Goal: Task Accomplishment & Management: Use online tool/utility

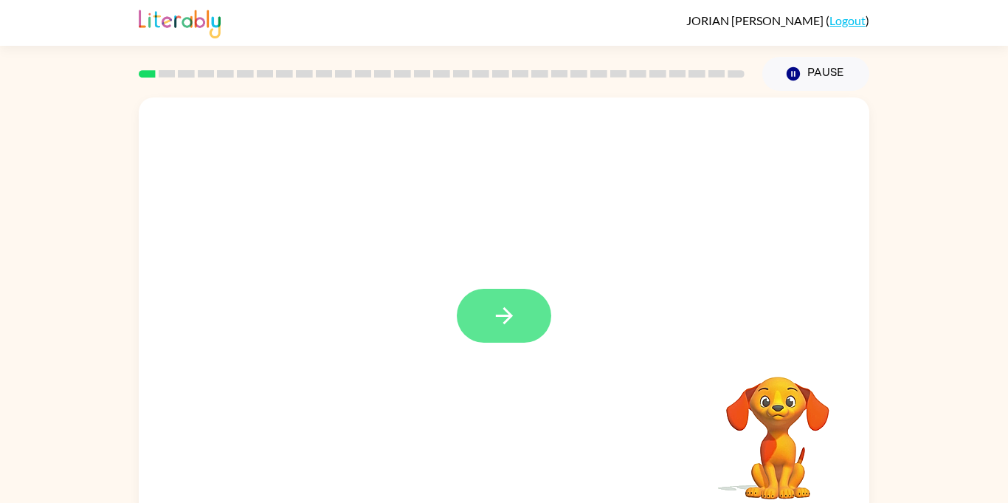
click at [511, 332] on button "button" at bounding box center [504, 316] width 94 height 54
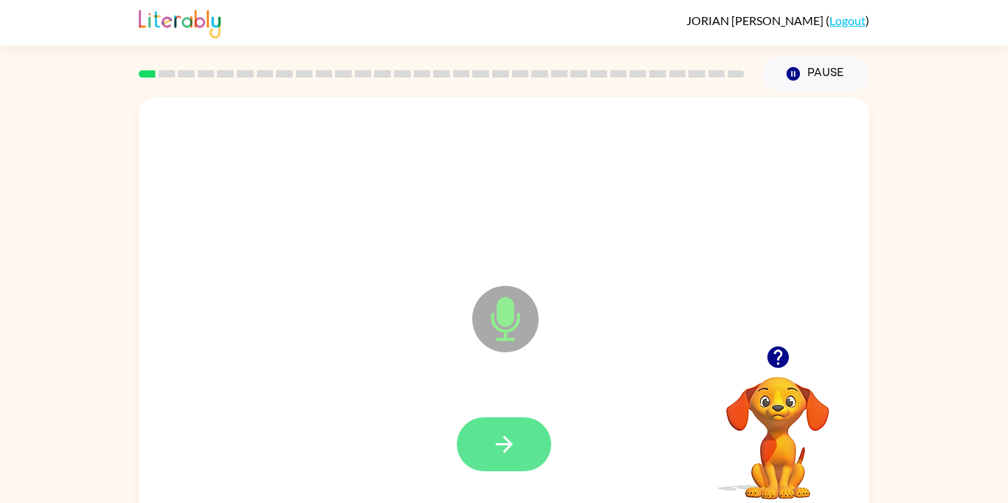
click at [500, 455] on icon "button" at bounding box center [505, 444] width 26 height 26
click at [458, 438] on button "button" at bounding box center [504, 444] width 94 height 54
click at [501, 455] on icon "button" at bounding box center [505, 444] width 26 height 26
click at [487, 441] on button "button" at bounding box center [504, 444] width 94 height 54
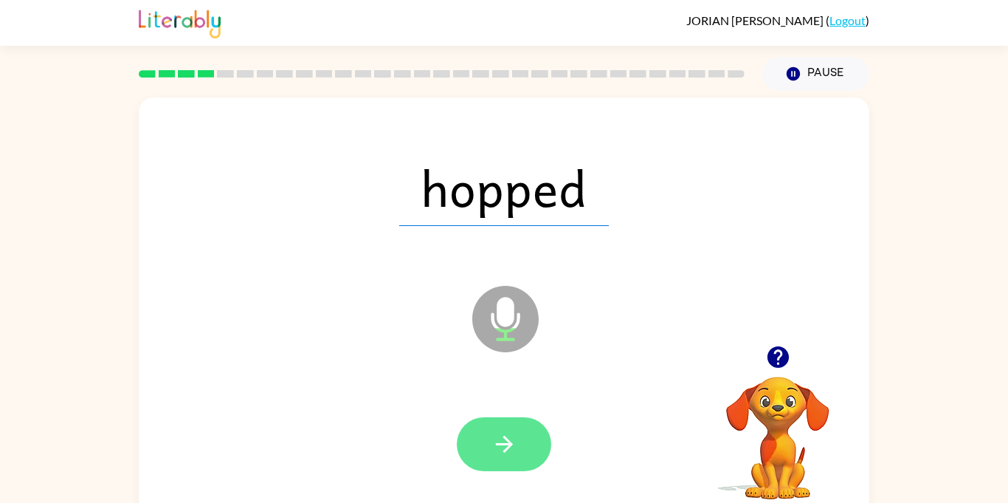
click at [494, 448] on icon "button" at bounding box center [505, 444] width 26 height 26
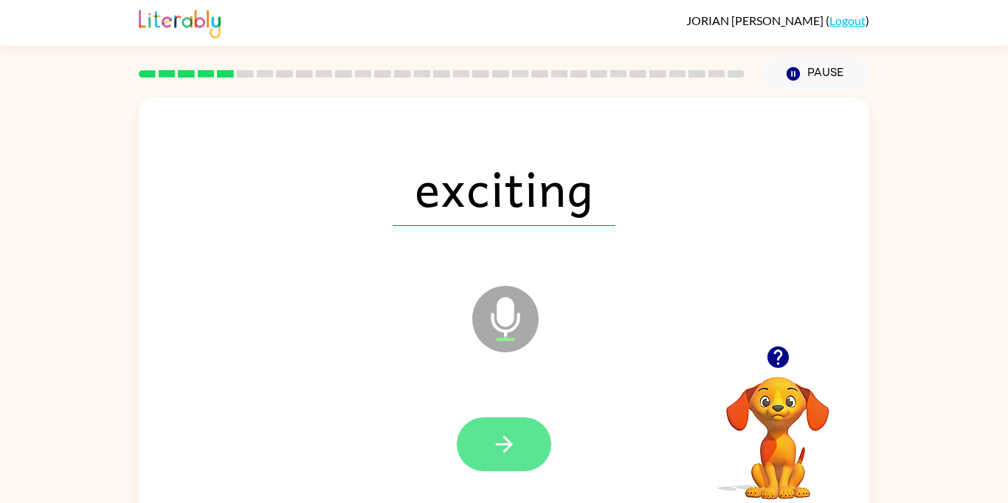
click at [480, 452] on button "button" at bounding box center [504, 444] width 94 height 54
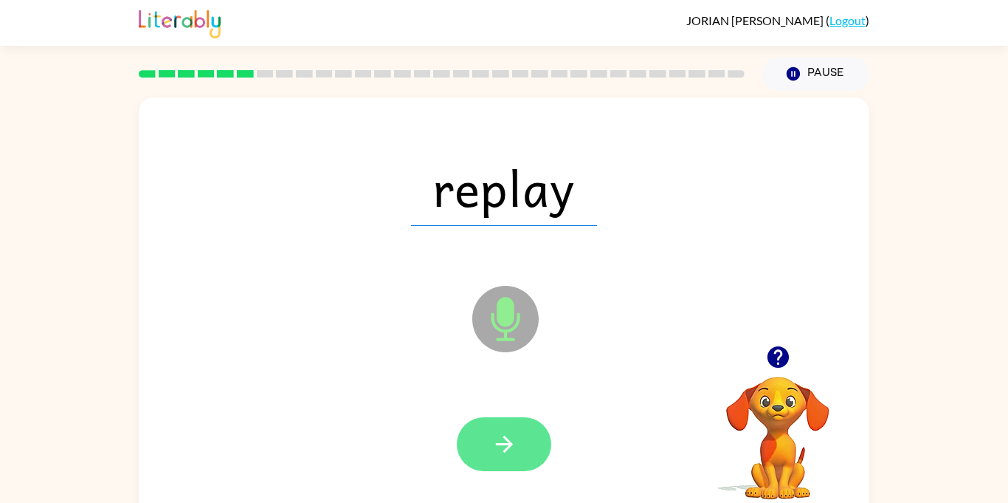
click at [503, 469] on button "button" at bounding box center [504, 444] width 94 height 54
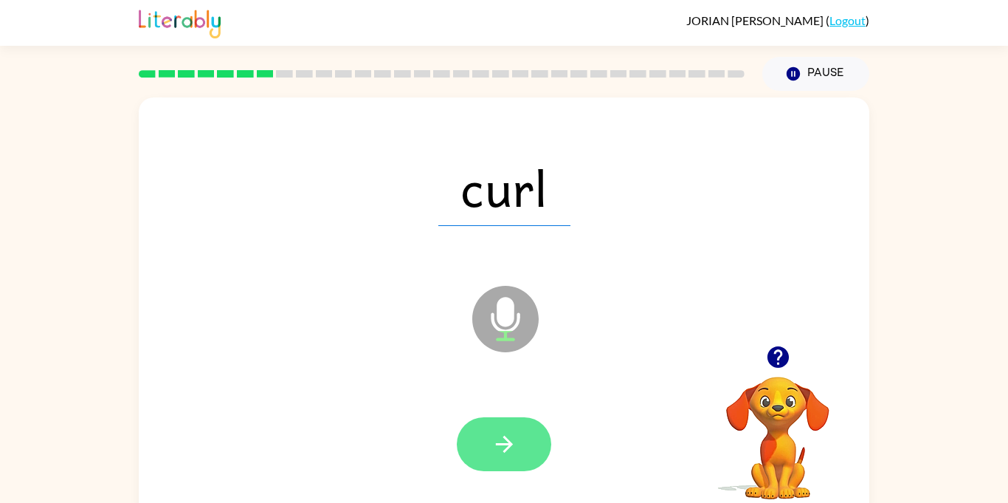
click at [506, 435] on icon "button" at bounding box center [505, 444] width 26 height 26
click at [497, 449] on icon "button" at bounding box center [505, 444] width 26 height 26
click at [531, 462] on button "button" at bounding box center [504, 444] width 94 height 54
click at [496, 450] on icon "button" at bounding box center [505, 444] width 26 height 26
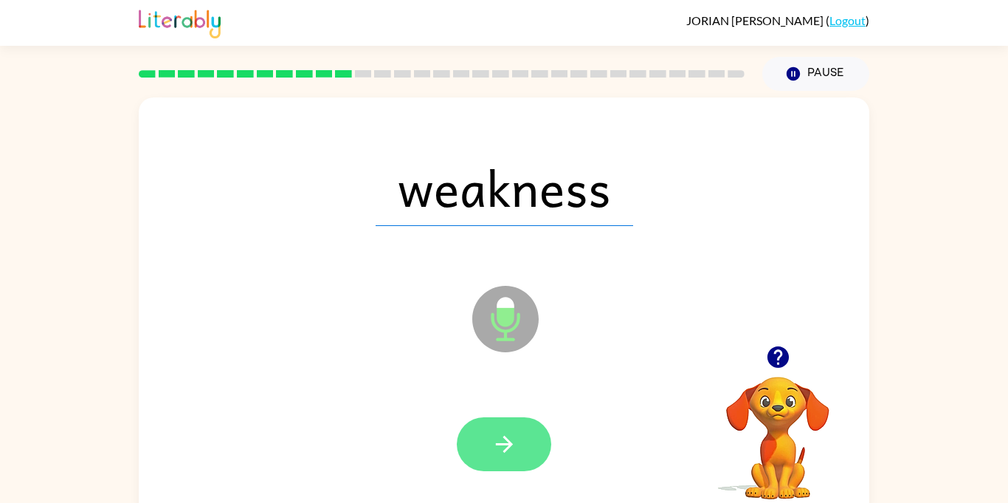
click at [496, 452] on icon "button" at bounding box center [505, 444] width 26 height 26
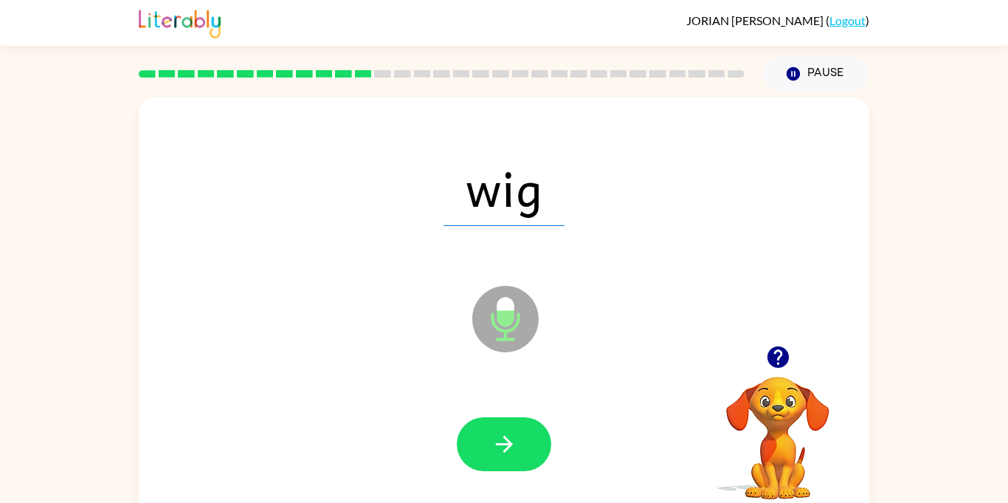
click at [496, 478] on div at bounding box center [504, 444] width 701 height 121
click at [492, 470] on button "button" at bounding box center [504, 444] width 94 height 54
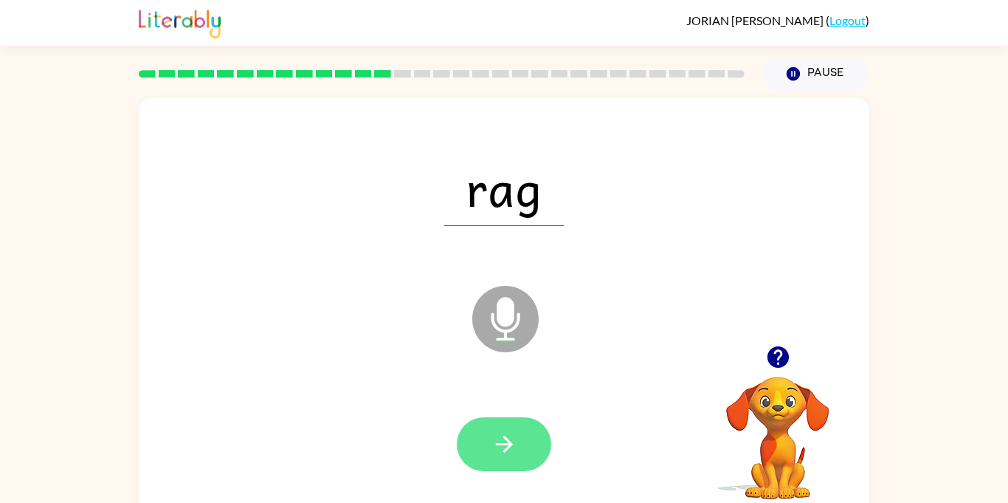
click at [509, 453] on icon "button" at bounding box center [505, 444] width 26 height 26
click at [506, 460] on button "button" at bounding box center [504, 444] width 94 height 54
click at [502, 469] on button "button" at bounding box center [504, 444] width 94 height 54
click at [503, 437] on icon "button" at bounding box center [503, 443] width 17 height 17
click at [485, 427] on button "button" at bounding box center [504, 444] width 94 height 54
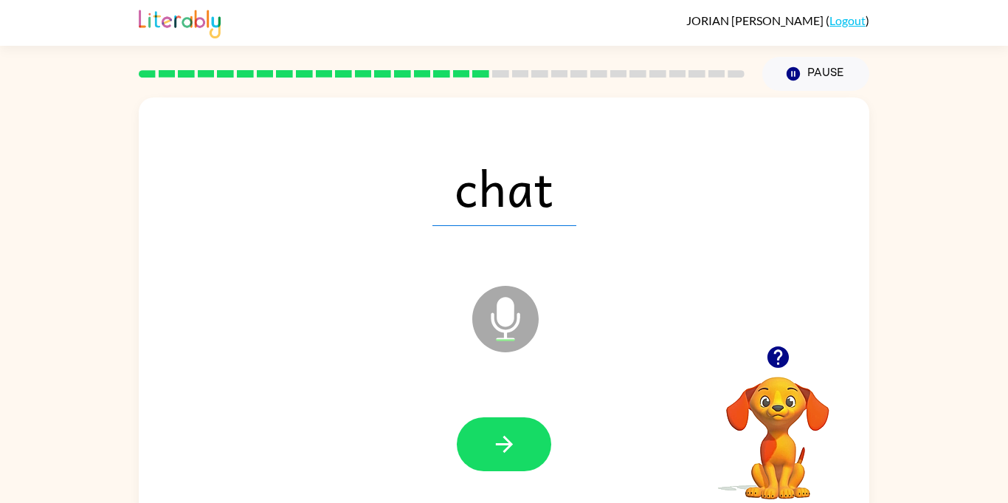
click at [513, 478] on div at bounding box center [504, 444] width 701 height 121
click at [493, 455] on icon "button" at bounding box center [505, 444] width 26 height 26
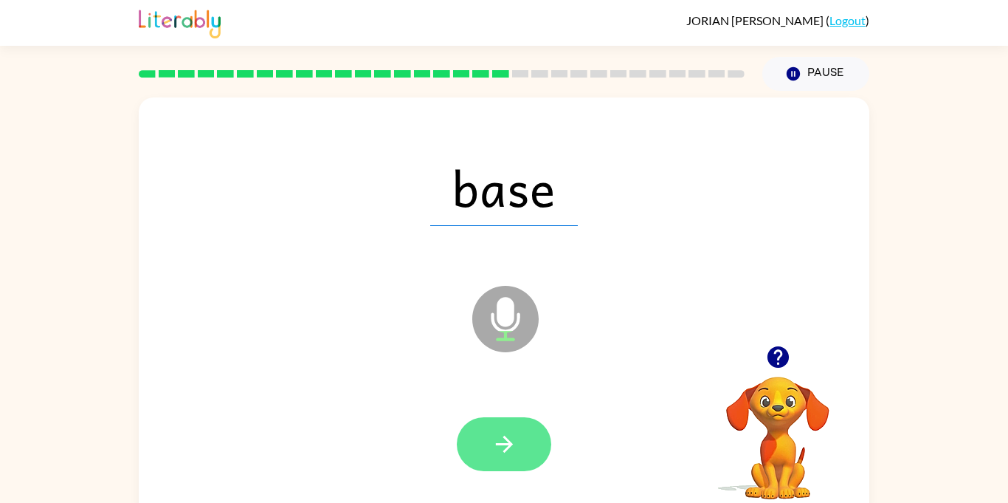
click at [503, 469] on button "button" at bounding box center [504, 444] width 94 height 54
click at [500, 468] on button "button" at bounding box center [504, 444] width 94 height 54
click at [492, 441] on icon "button" at bounding box center [505, 444] width 26 height 26
click at [517, 452] on button "button" at bounding box center [504, 444] width 94 height 54
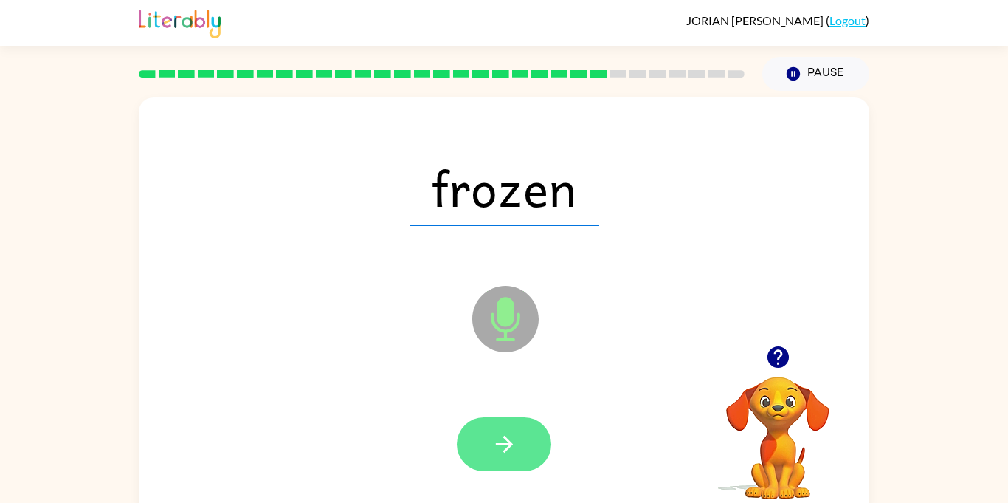
click at [531, 467] on button "button" at bounding box center [504, 444] width 94 height 54
click at [501, 453] on icon "button" at bounding box center [505, 444] width 26 height 26
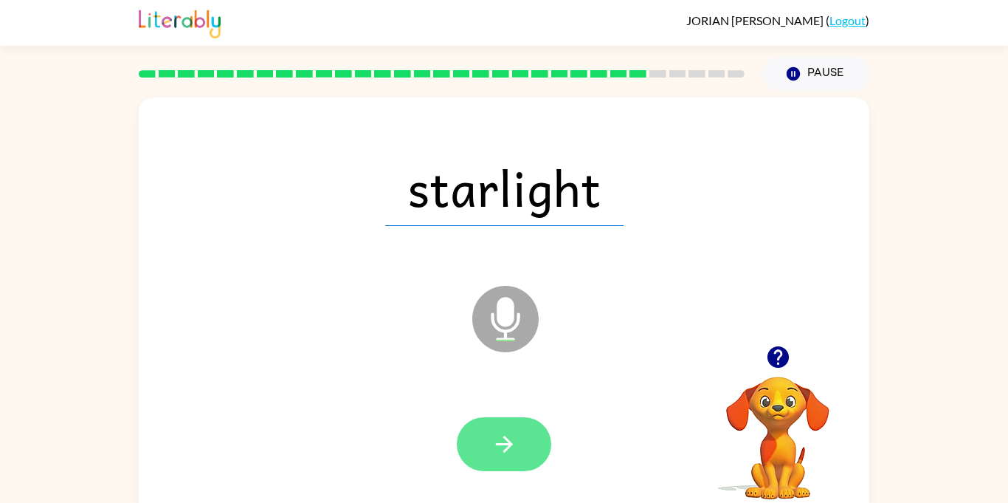
click at [503, 452] on icon "button" at bounding box center [505, 444] width 26 height 26
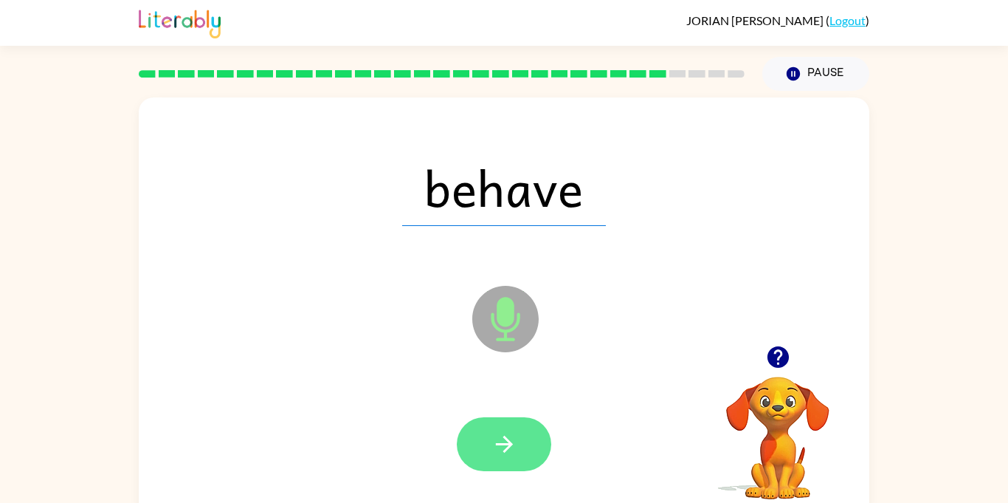
click at [490, 464] on button "button" at bounding box center [504, 444] width 94 height 54
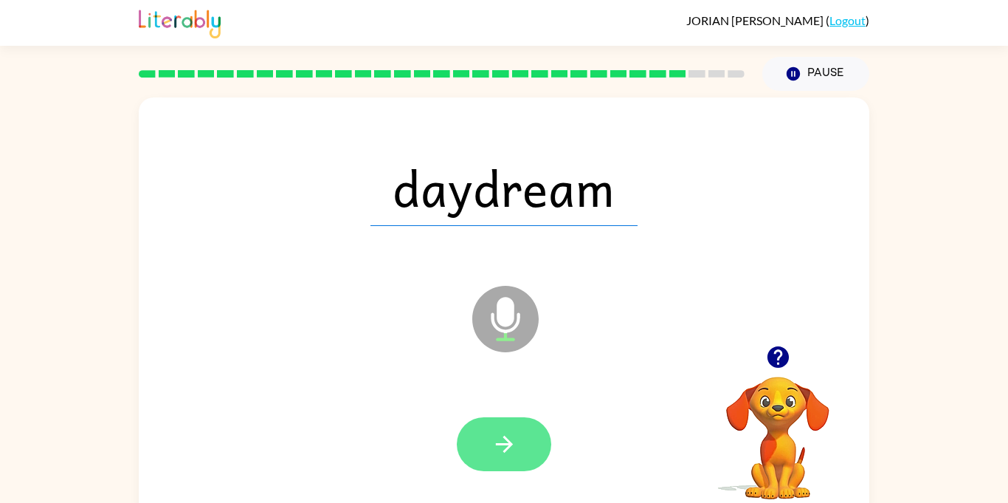
click at [505, 458] on button "button" at bounding box center [504, 444] width 94 height 54
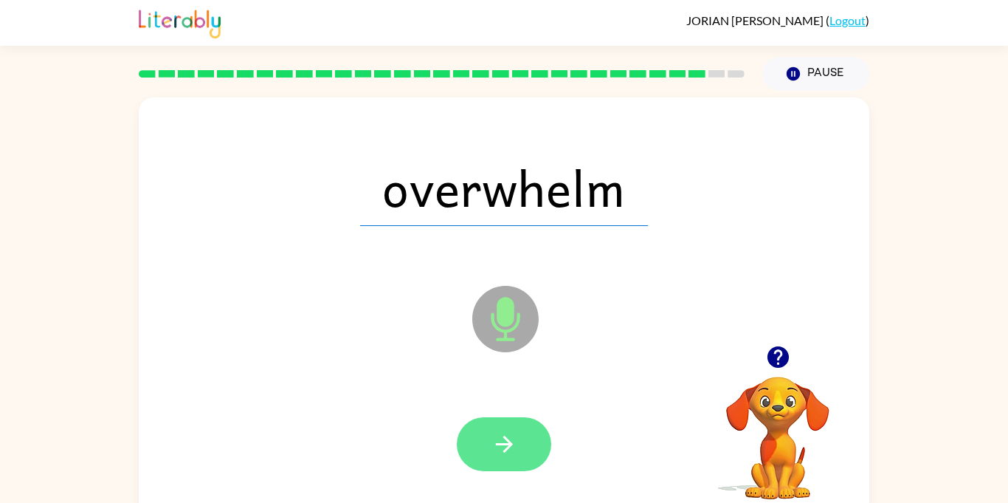
click at [509, 455] on icon "button" at bounding box center [505, 444] width 26 height 26
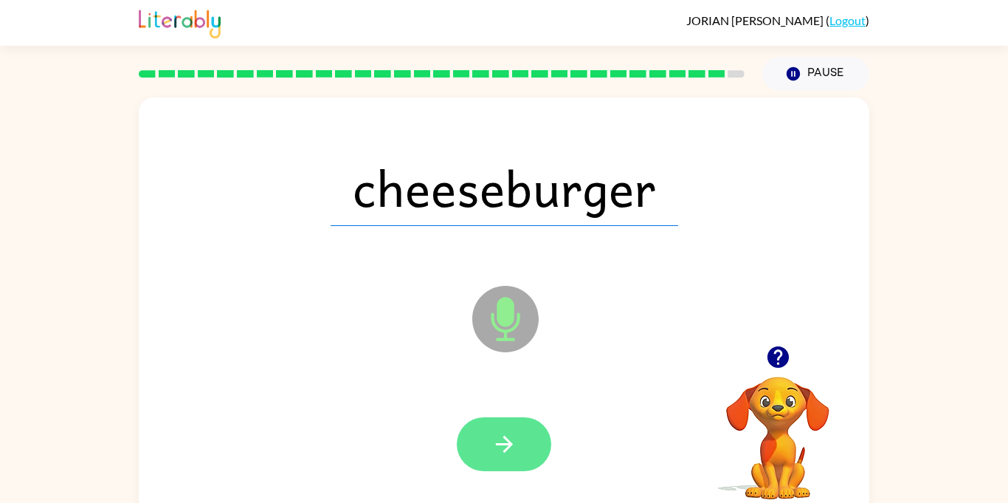
click at [506, 465] on button "button" at bounding box center [504, 444] width 94 height 54
